Goal: Contribute content: Add original content to the website for others to see

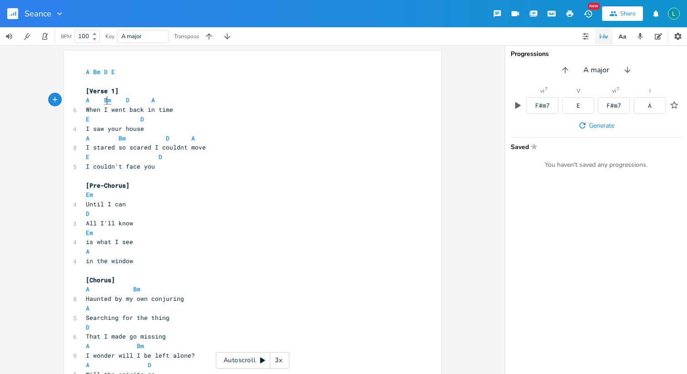
click at [104, 100] on span "Bm" at bounding box center [107, 100] width 7 height 9
click at [244, 94] on pre "[Verse 1]" at bounding box center [248, 91] width 328 height 10
click at [94, 194] on pre "Em" at bounding box center [248, 195] width 328 height 10
click at [93, 228] on pre "Em" at bounding box center [248, 233] width 328 height 10
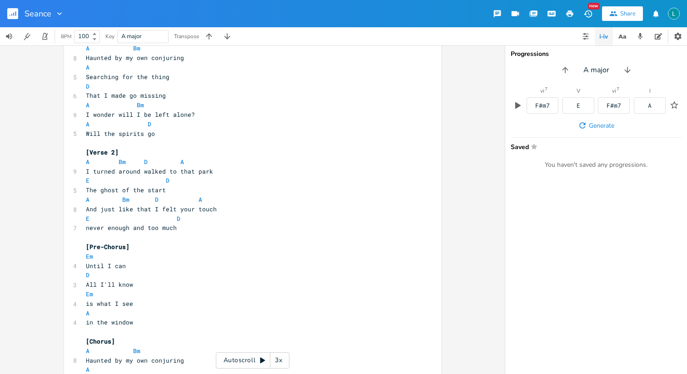
scroll to position [244, 0]
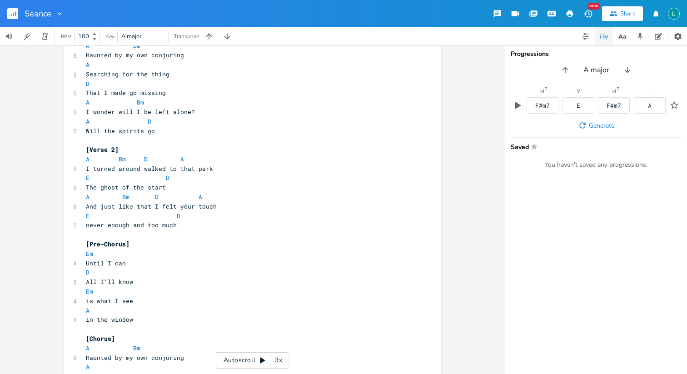
click at [93, 255] on pre "Em" at bounding box center [248, 254] width 328 height 10
click at [92, 292] on pre "Em" at bounding box center [248, 292] width 328 height 10
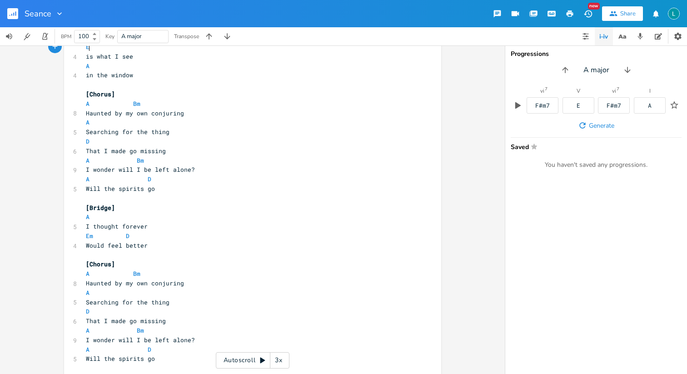
scroll to position [498, 0]
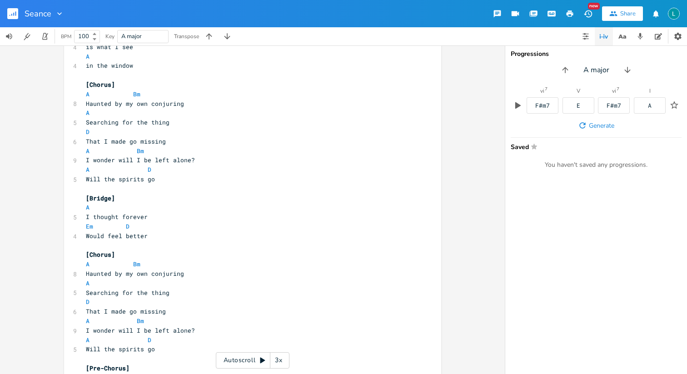
click at [92, 227] on span "Em D" at bounding box center [108, 226] width 44 height 8
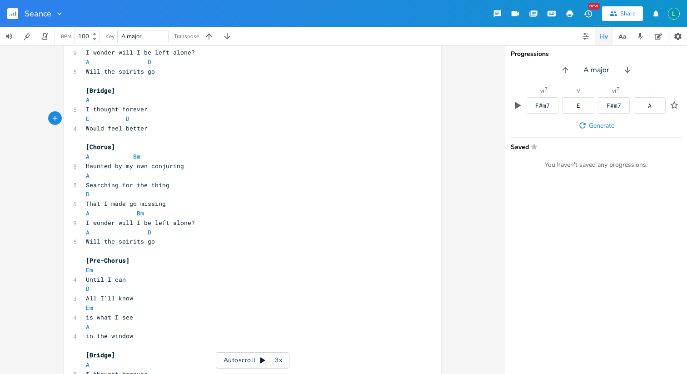
scroll to position [614, 0]
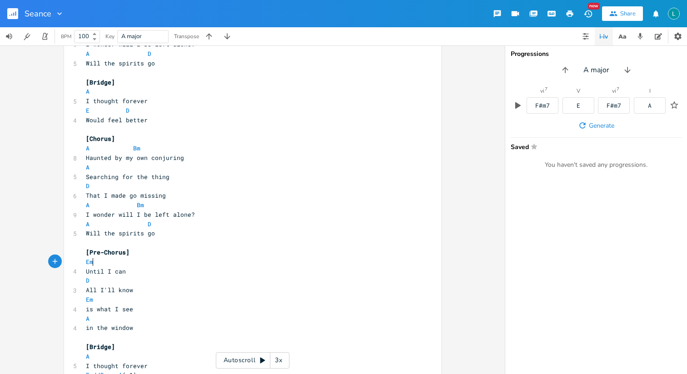
click at [91, 259] on pre "Em" at bounding box center [248, 262] width 328 height 10
click at [91, 306] on span "is what I see" at bounding box center [109, 309] width 47 height 8
click at [92, 302] on pre "Em" at bounding box center [248, 300] width 328 height 10
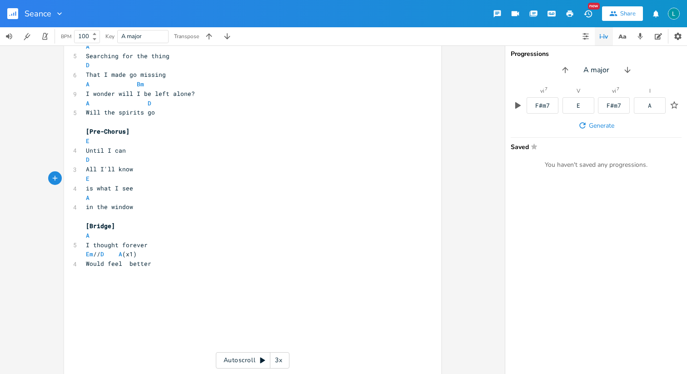
scroll to position [735, 0]
click at [92, 253] on span "Em // D A (x1)" at bounding box center [111, 253] width 51 height 8
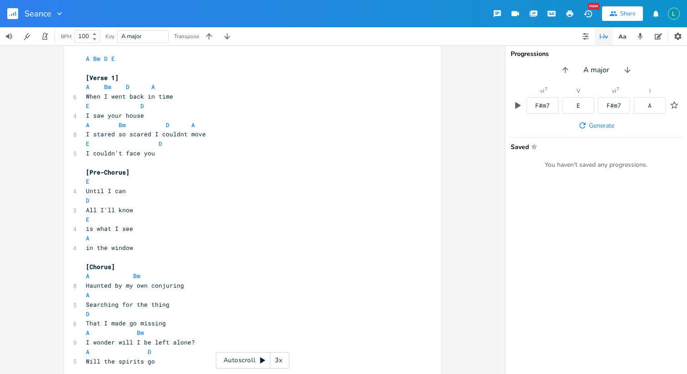
scroll to position [0, 0]
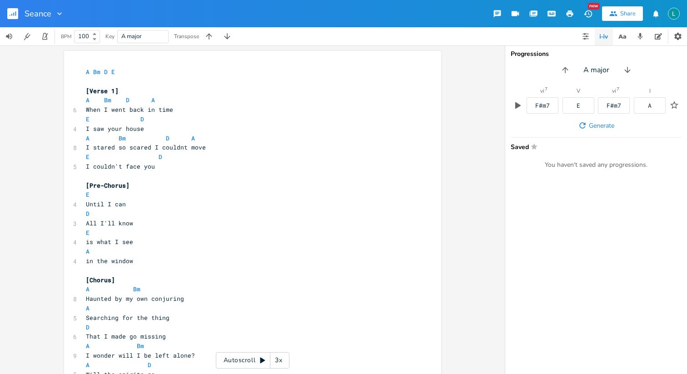
click at [263, 362] on icon at bounding box center [262, 360] width 7 height 7
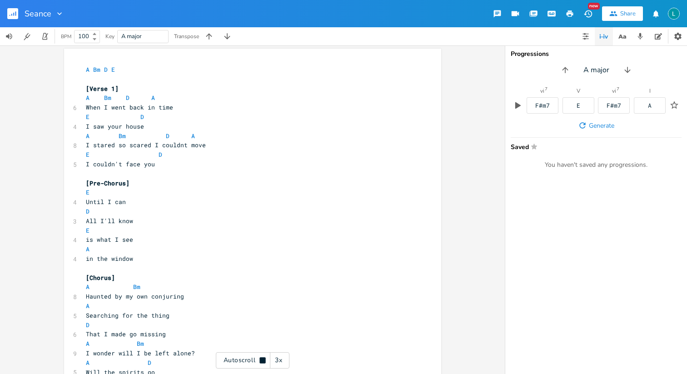
click at [279, 360] on div "3x" at bounding box center [278, 360] width 16 height 16
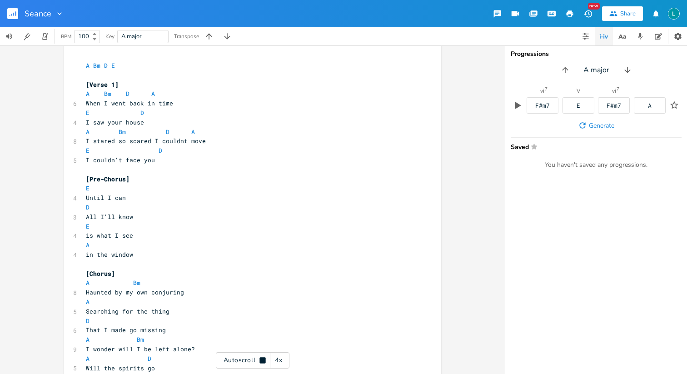
click at [279, 360] on div "4x" at bounding box center [278, 360] width 16 height 16
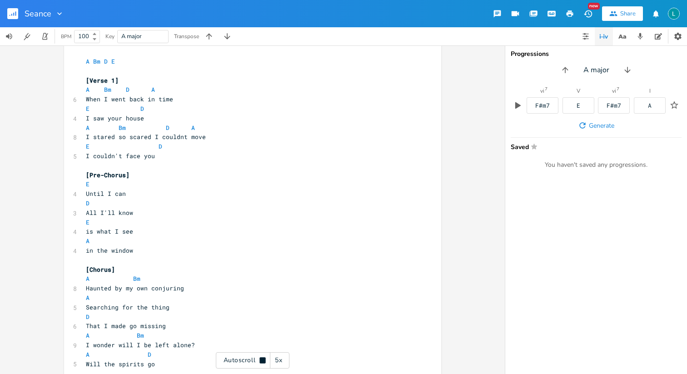
click at [279, 360] on div "5x" at bounding box center [278, 360] width 16 height 16
click at [279, 360] on div "1x" at bounding box center [278, 360] width 16 height 16
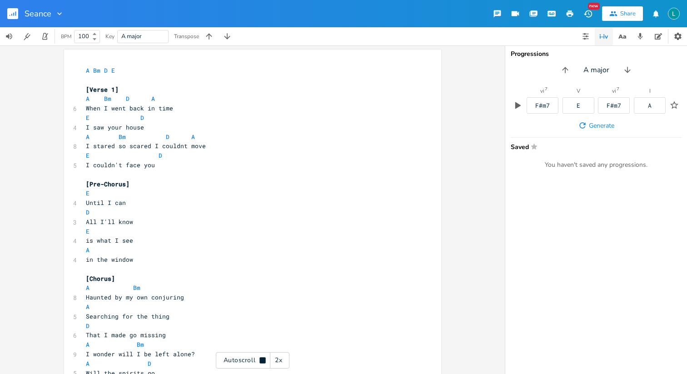
scroll to position [2, 0]
click at [264, 363] on icon at bounding box center [263, 360] width 6 height 6
click at [261, 364] on div "Autoscroll 2x" at bounding box center [253, 360] width 74 height 16
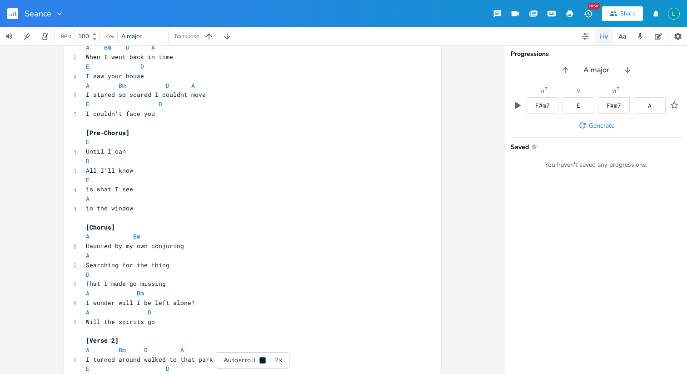
click at [260, 364] on div "Autoscroll 2x" at bounding box center [253, 360] width 74 height 16
click at [284, 361] on div "2x" at bounding box center [278, 360] width 16 height 16
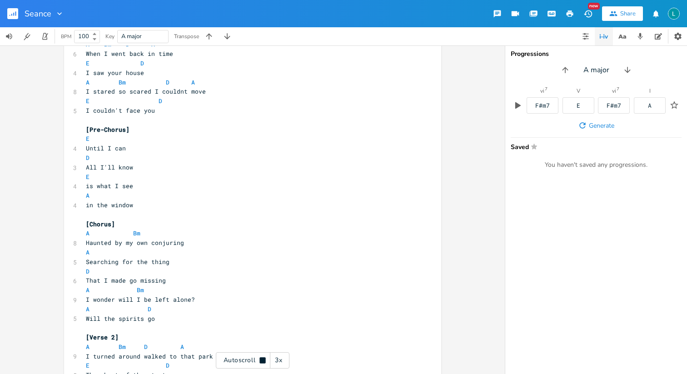
click at [284, 361] on div "3x" at bounding box center [278, 360] width 16 height 16
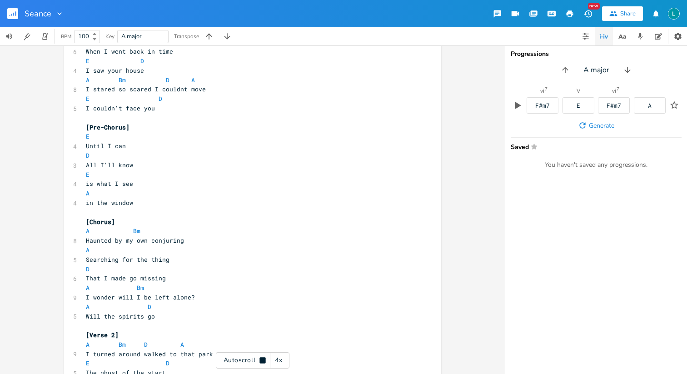
click at [284, 361] on div "4x" at bounding box center [278, 360] width 16 height 16
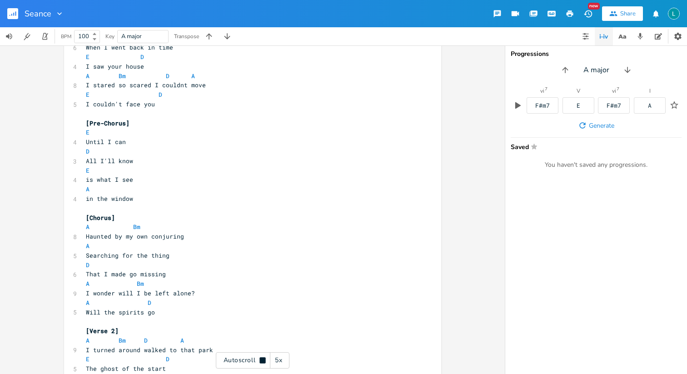
click at [284, 361] on div "5x" at bounding box center [278, 360] width 16 height 16
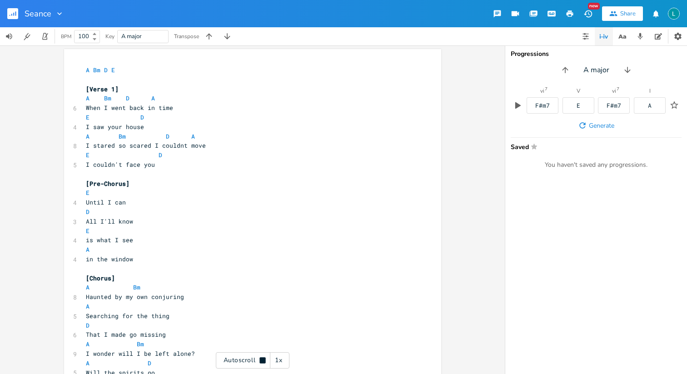
click at [264, 358] on icon at bounding box center [263, 360] width 6 height 6
click at [264, 358] on icon at bounding box center [262, 360] width 7 height 7
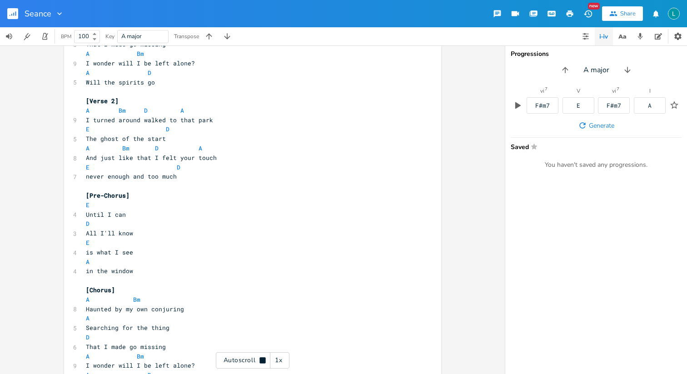
scroll to position [293, 0]
